Goal: Information Seeking & Learning: Learn about a topic

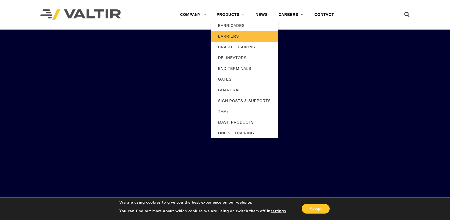
click at [235, 34] on link "BARRIERS" at bounding box center [244, 36] width 67 height 11
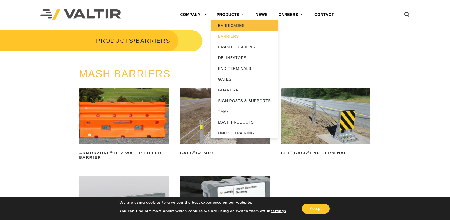
click at [236, 24] on link "BARRICADES" at bounding box center [244, 25] width 67 height 11
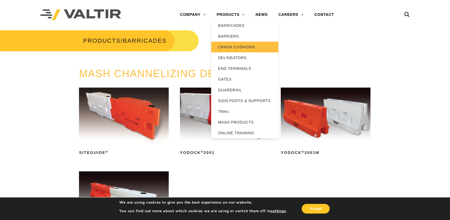
click at [240, 51] on link "CRASH CUSHIONS" at bounding box center [244, 47] width 67 height 11
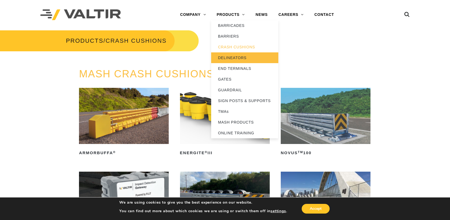
click at [232, 59] on link "DELINEATORS" at bounding box center [244, 57] width 67 height 11
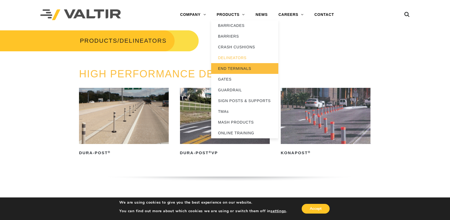
click at [236, 71] on link "END TERMINALS" at bounding box center [244, 68] width 67 height 11
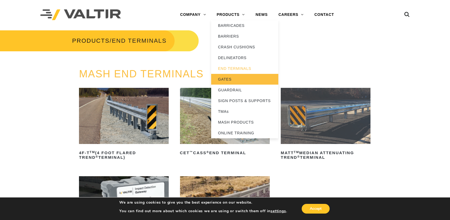
click at [234, 79] on link "GATES" at bounding box center [244, 79] width 67 height 11
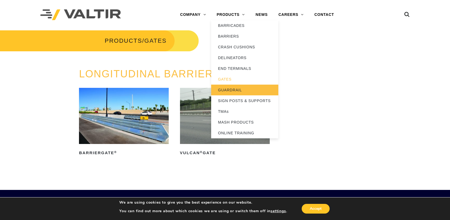
click at [237, 89] on link "GUARDRAIL" at bounding box center [244, 90] width 67 height 11
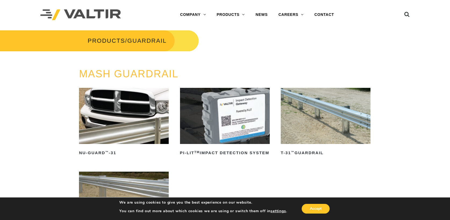
drag, startPoint x: 48, startPoint y: 154, endPoint x: 56, endPoint y: 152, distance: 7.8
click at [48, 154] on div "MASH GUARDRAIL NU-GUARD ™ -31 Read more PI-LIT TM Impact Detection System Read …" at bounding box center [225, 174] width 450 height 211
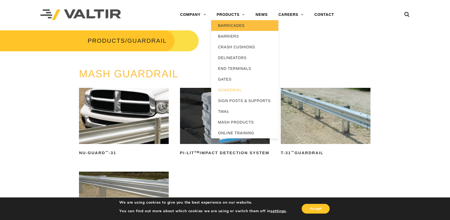
click at [223, 23] on link "BARRICADES" at bounding box center [244, 25] width 67 height 11
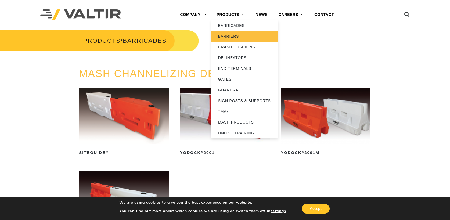
click at [244, 38] on link "BARRIERS" at bounding box center [244, 36] width 67 height 11
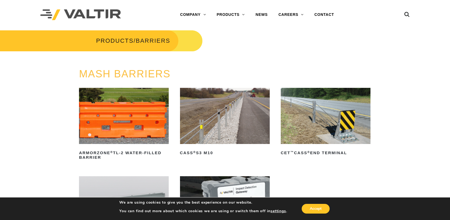
drag, startPoint x: 49, startPoint y: 169, endPoint x: 60, endPoint y: 161, distance: 13.9
click at [49, 169] on div "MASH BARRIERS ArmorZone ® TL-2 Water-Filled Barrier Read more CASS ® S3 M10 Rea…" at bounding box center [225, 177] width 450 height 216
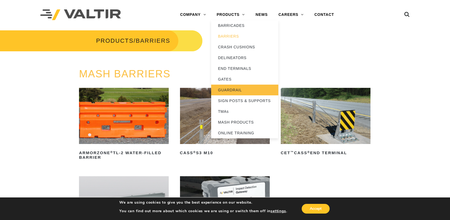
click at [238, 91] on link "GUARDRAIL" at bounding box center [244, 90] width 67 height 11
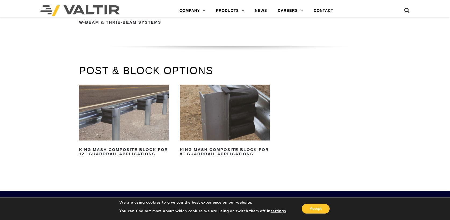
scroll to position [538, 0]
